Goal: Task Accomplishment & Management: Use online tool/utility

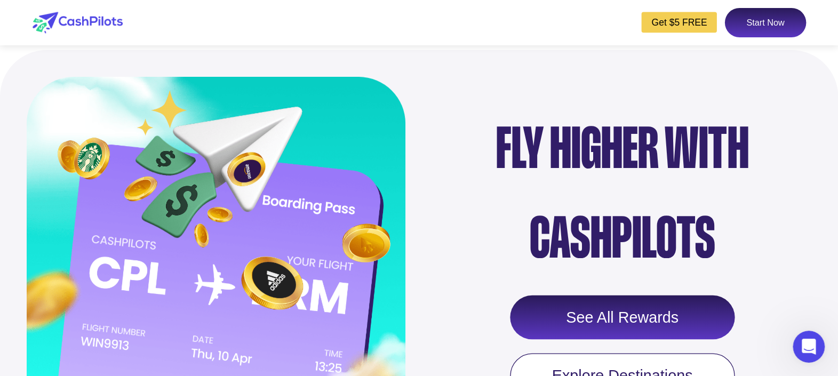
scroll to position [1333, 0]
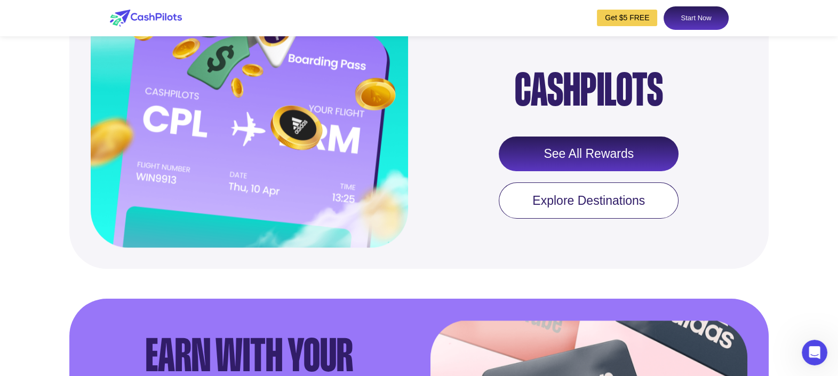
click at [582, 172] on link "See All Rewards" at bounding box center [589, 154] width 180 height 35
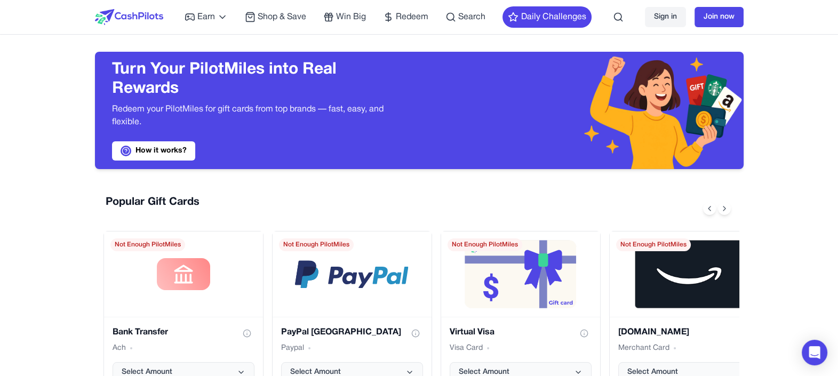
click at [668, 19] on link "Sign in" at bounding box center [665, 17] width 41 height 20
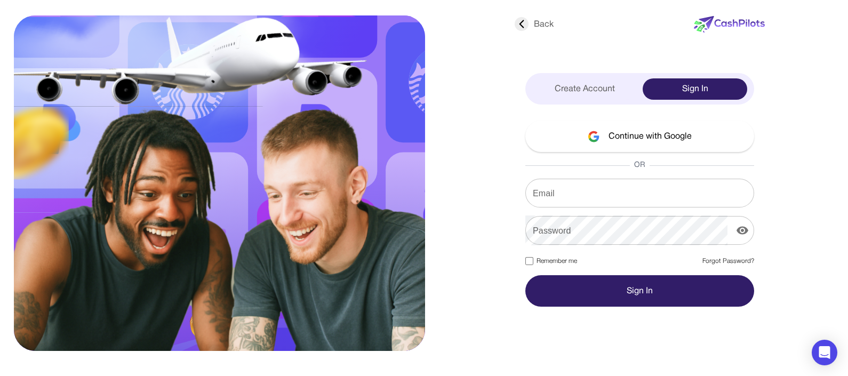
click at [562, 189] on input "Email" at bounding box center [639, 193] width 229 height 30
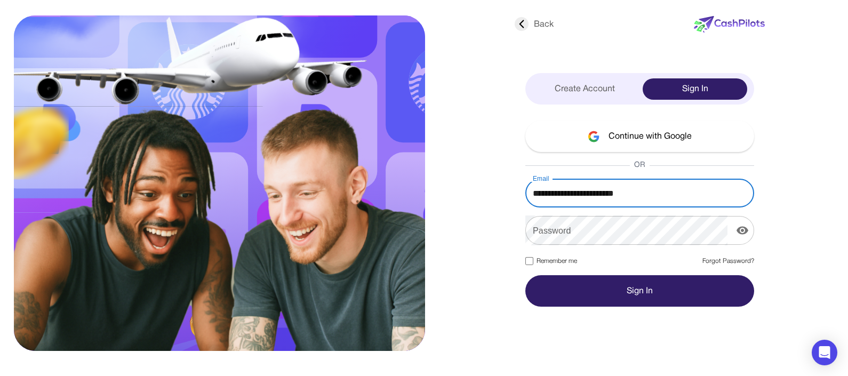
type input "**********"
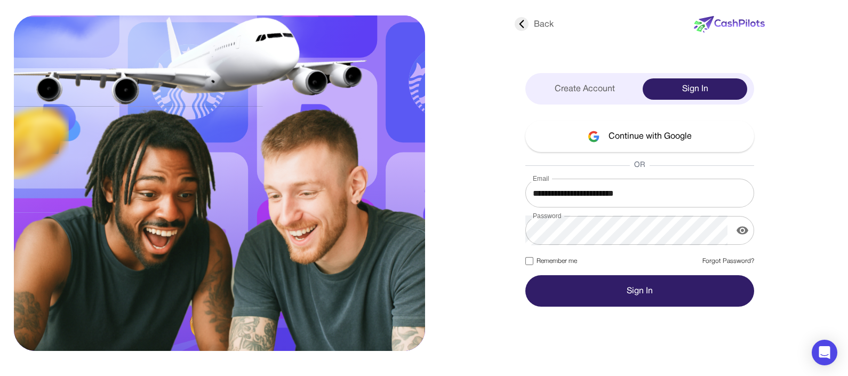
click at [536, 262] on label "Remember me" at bounding box center [551, 262] width 52 height 10
click at [566, 291] on button "Sign In" at bounding box center [639, 290] width 229 height 31
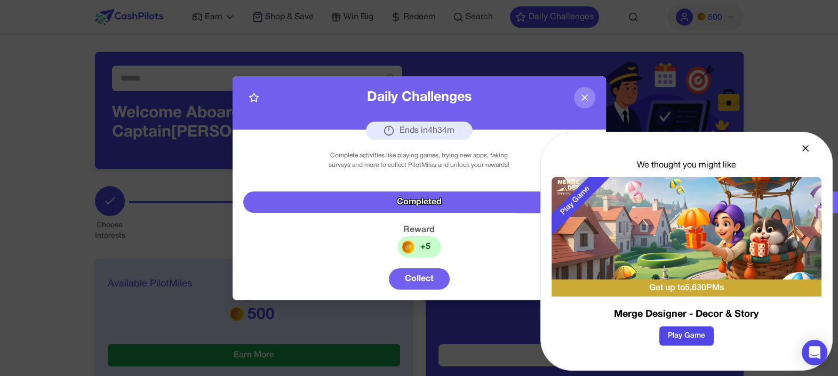
click at [386, 151] on div "Complete activities like playing games, trying new apps, taking surveys and mor…" at bounding box center [419, 160] width 200 height 19
drag, startPoint x: 396, startPoint y: 157, endPoint x: 416, endPoint y: 156, distance: 19.8
click at [416, 156] on div "Complete activities like playing games, trying new apps, taking surveys and mor…" at bounding box center [419, 160] width 200 height 19
click at [428, 158] on div "Complete activities like playing games, trying new apps, taking surveys and mor…" at bounding box center [419, 160] width 200 height 19
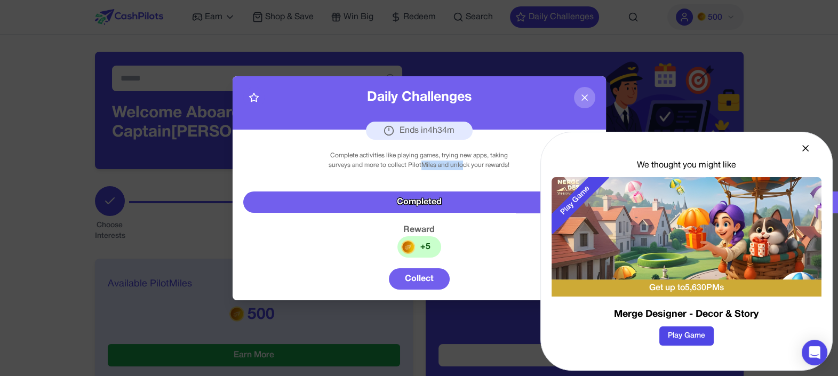
drag, startPoint x: 422, startPoint y: 168, endPoint x: 461, endPoint y: 162, distance: 39.4
click at [461, 162] on div "Complete activities like playing games, trying new apps, taking surveys and mor…" at bounding box center [419, 160] width 200 height 19
click at [412, 282] on button "Collect" at bounding box center [419, 278] width 61 height 21
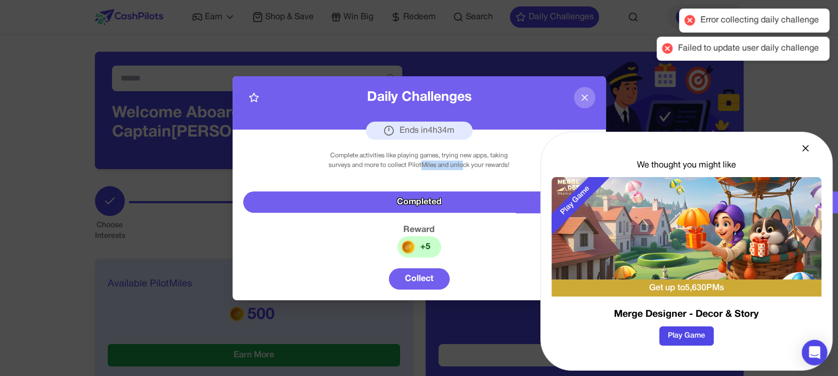
click at [428, 268] on button "Collect" at bounding box center [419, 278] width 61 height 21
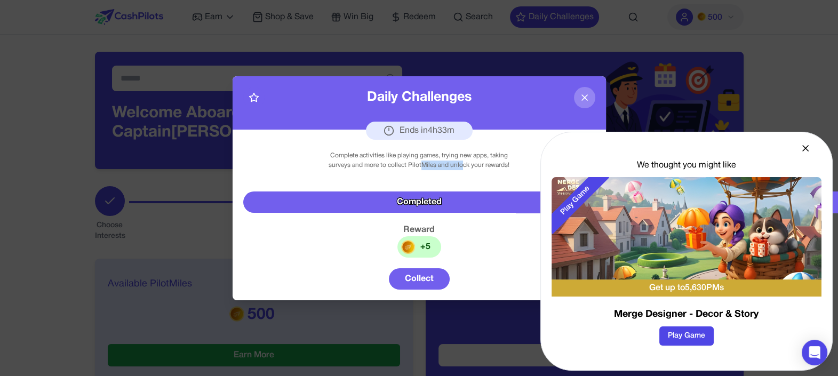
click at [413, 279] on button "Collect" at bounding box center [419, 278] width 61 height 21
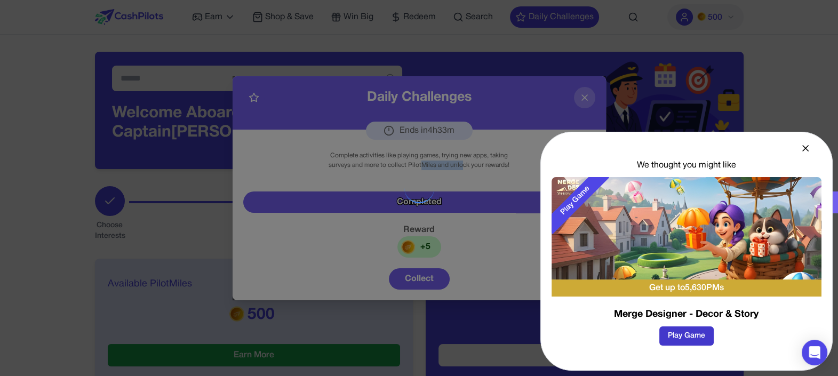
click at [696, 333] on button "Play Game" at bounding box center [686, 335] width 54 height 19
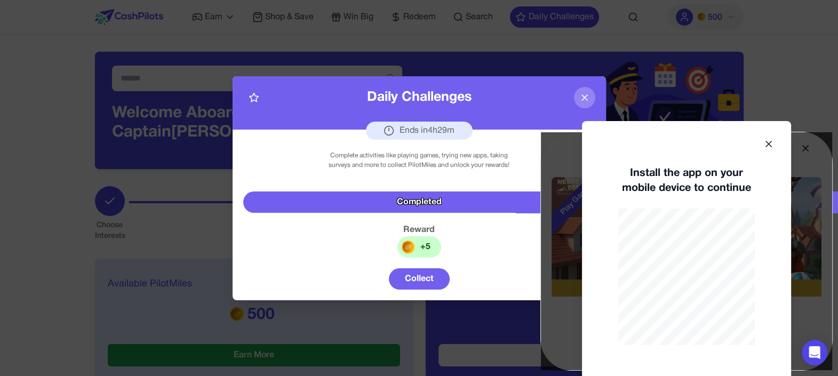
click at [770, 147] on icon at bounding box center [768, 144] width 11 height 11
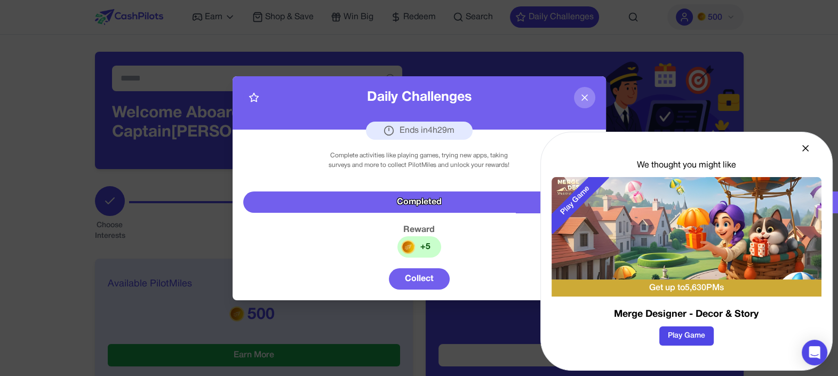
click at [806, 144] on icon at bounding box center [805, 148] width 11 height 11
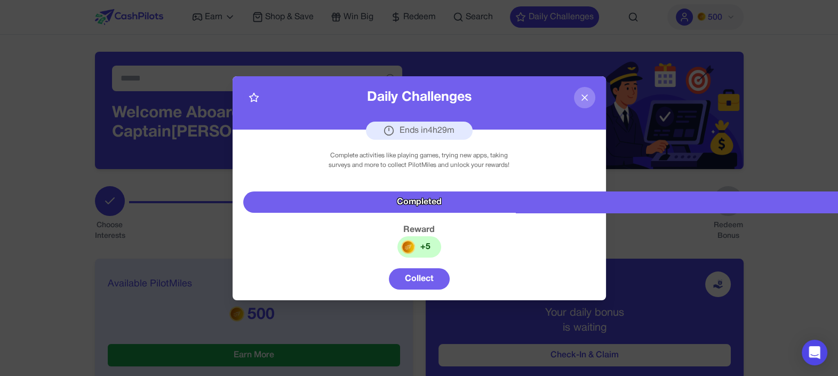
click at [421, 280] on button "Collect" at bounding box center [419, 278] width 61 height 21
click at [471, 237] on div "Complete activities like playing games, trying new apps, taking surveys and mor…" at bounding box center [419, 215] width 373 height 171
click at [424, 281] on button "Collect" at bounding box center [419, 278] width 61 height 21
